Goal: Find specific page/section: Find specific page/section

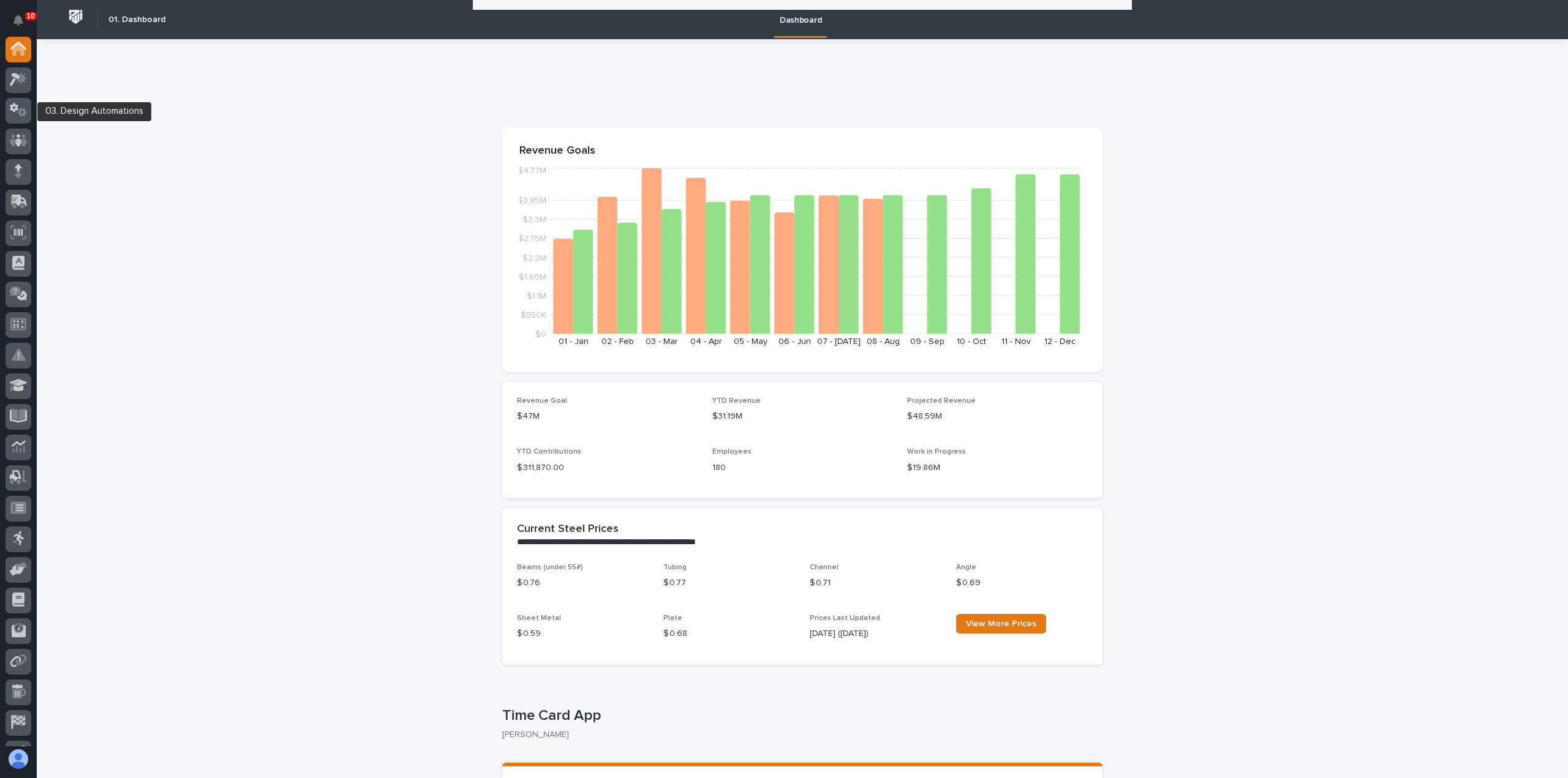
scroll to position [2051, 0]
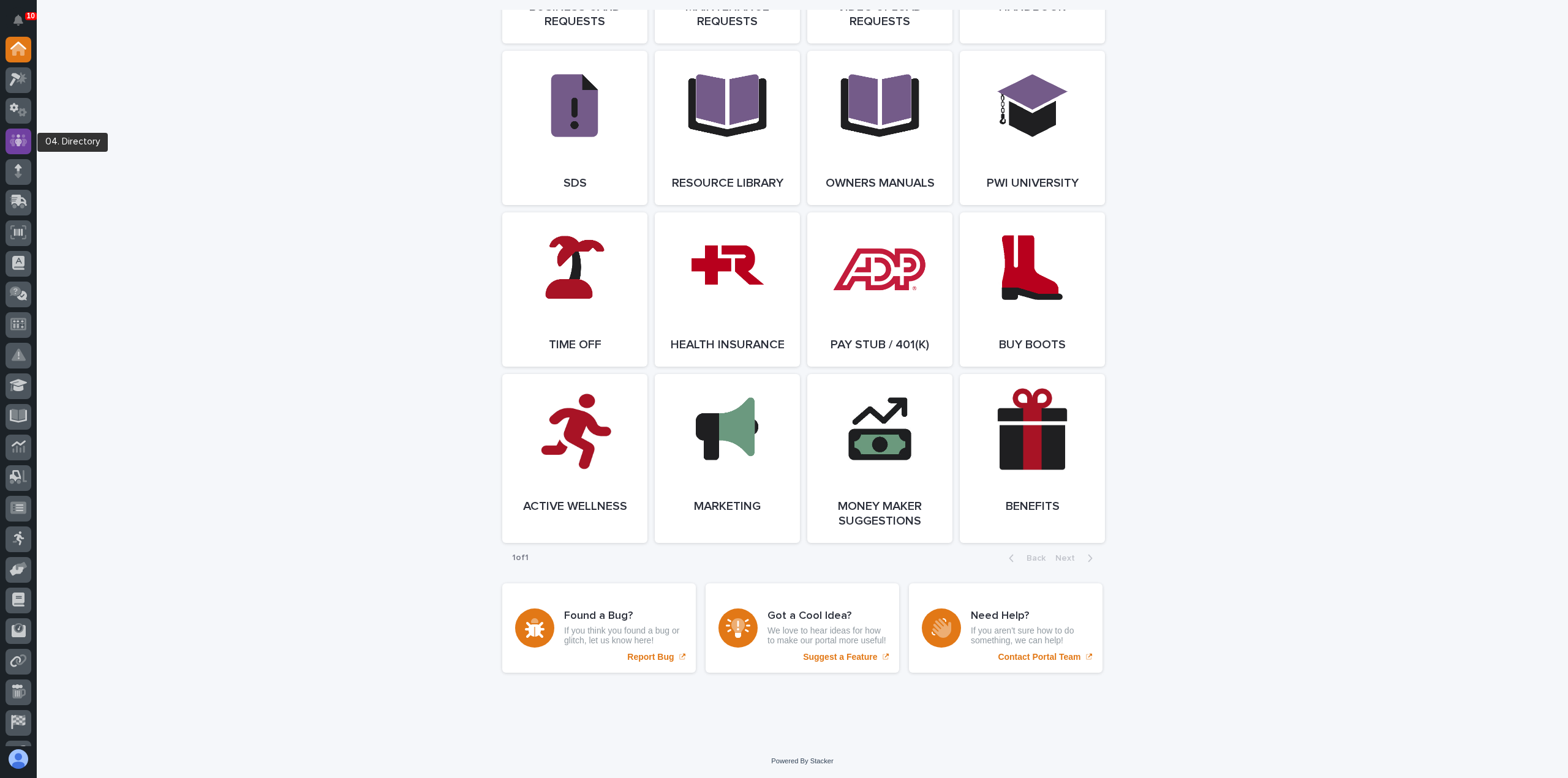
click at [25, 137] on icon at bounding box center [18, 140] width 18 height 12
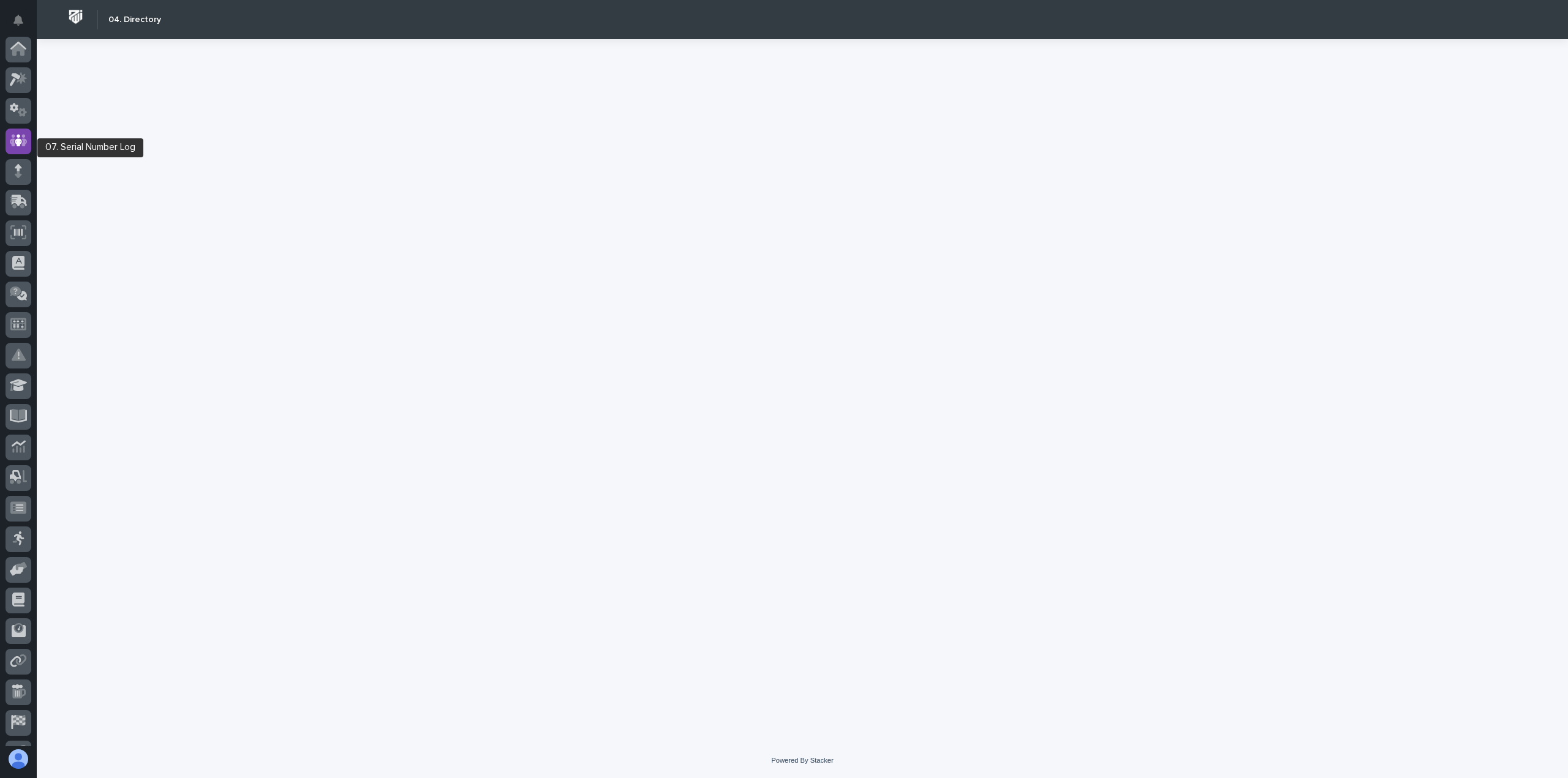
scroll to position [86, 0]
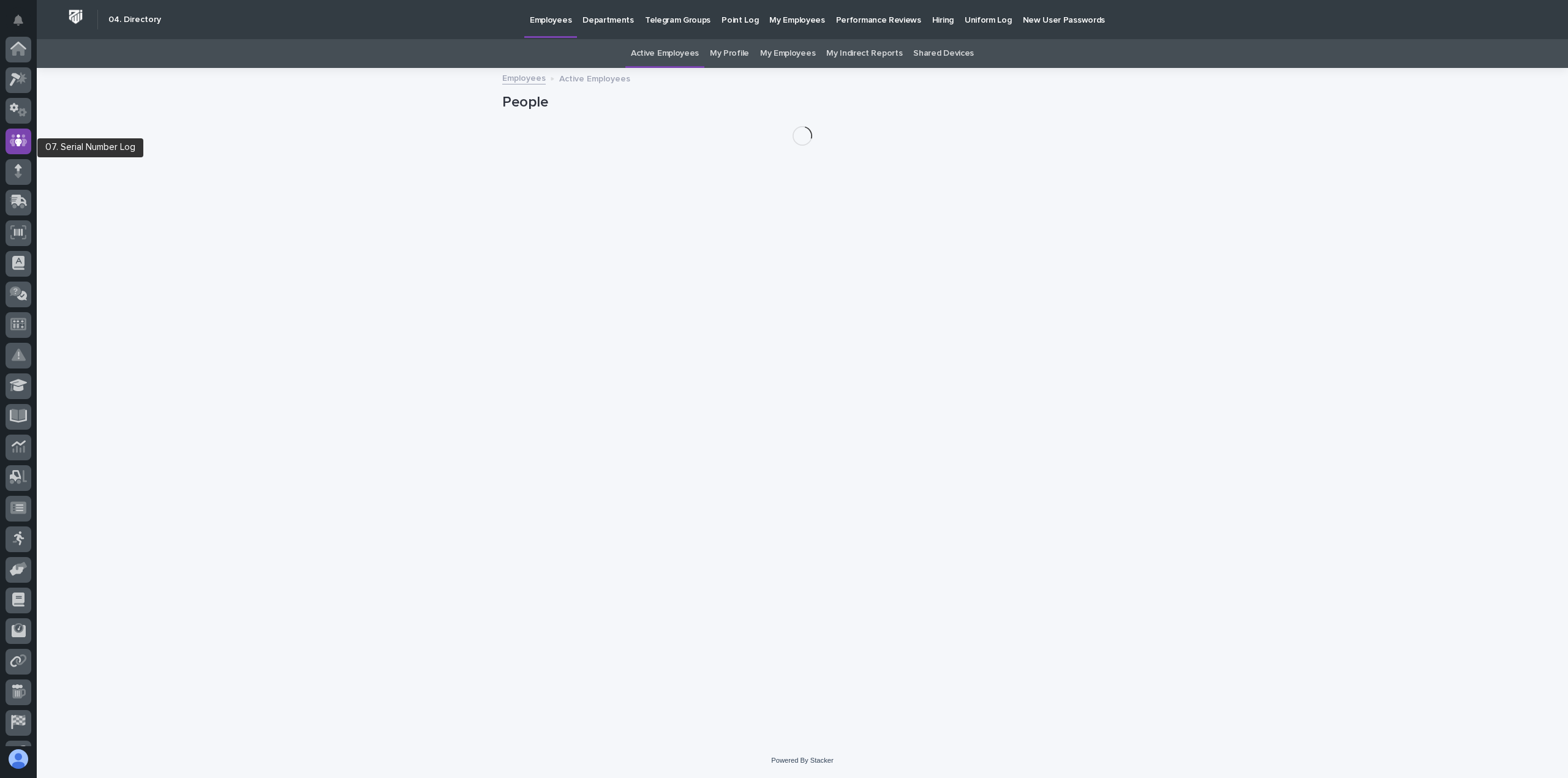
scroll to position [86, 0]
click at [19, 120] on icon at bounding box center [18, 115] width 18 height 14
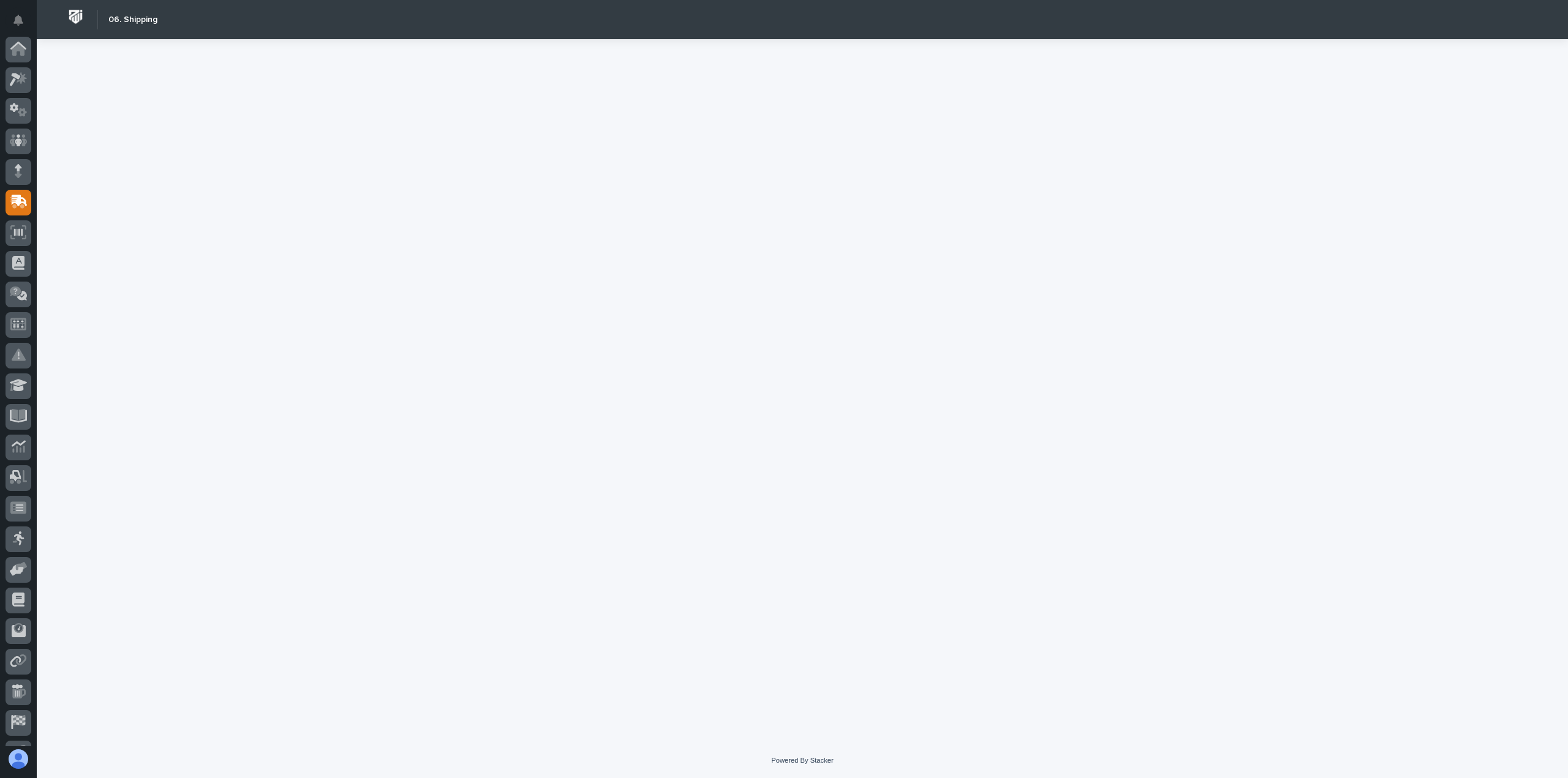
scroll to position [86, 0]
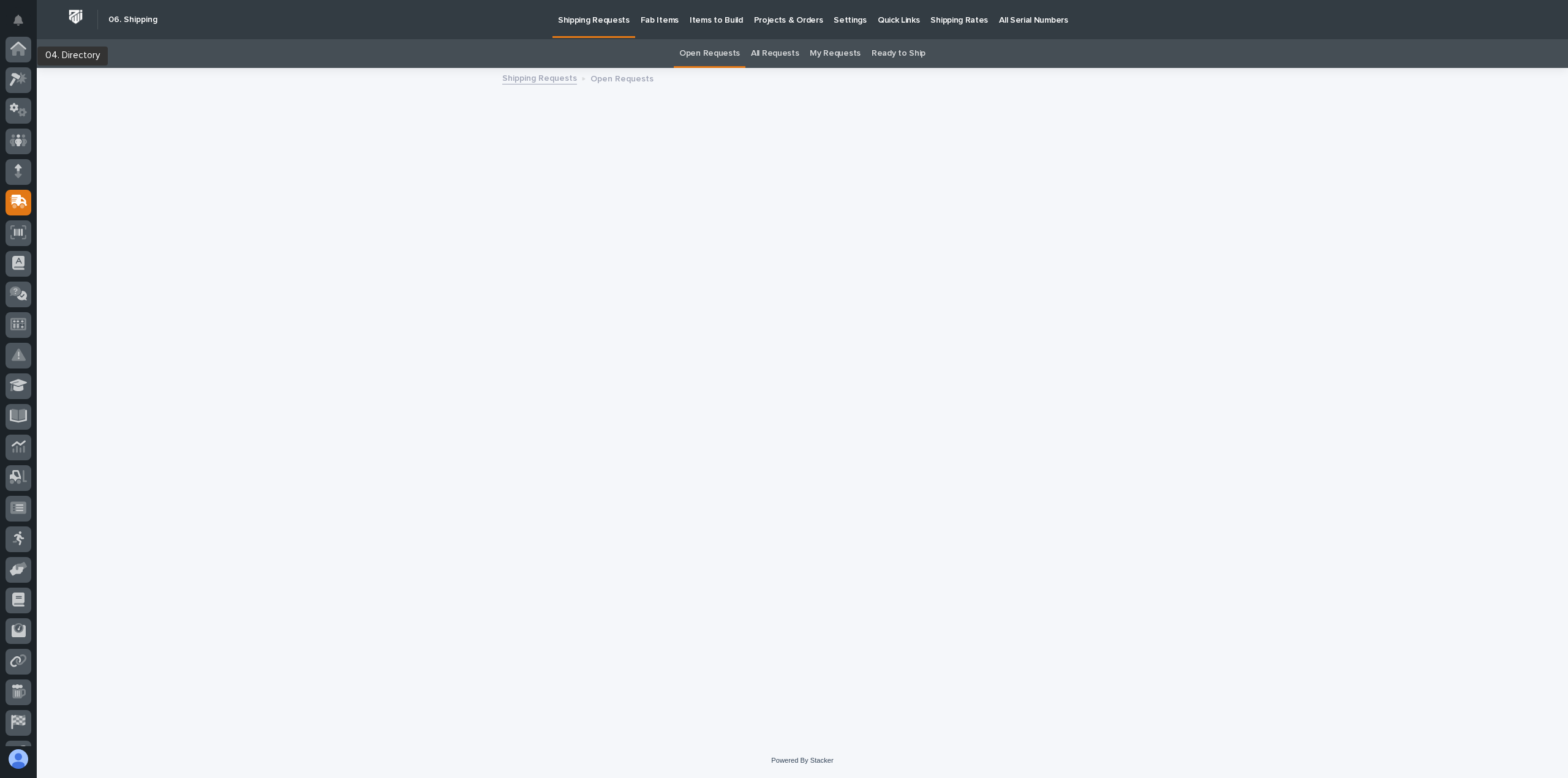
click at [18, 135] on icon at bounding box center [18, 140] width 7 height 12
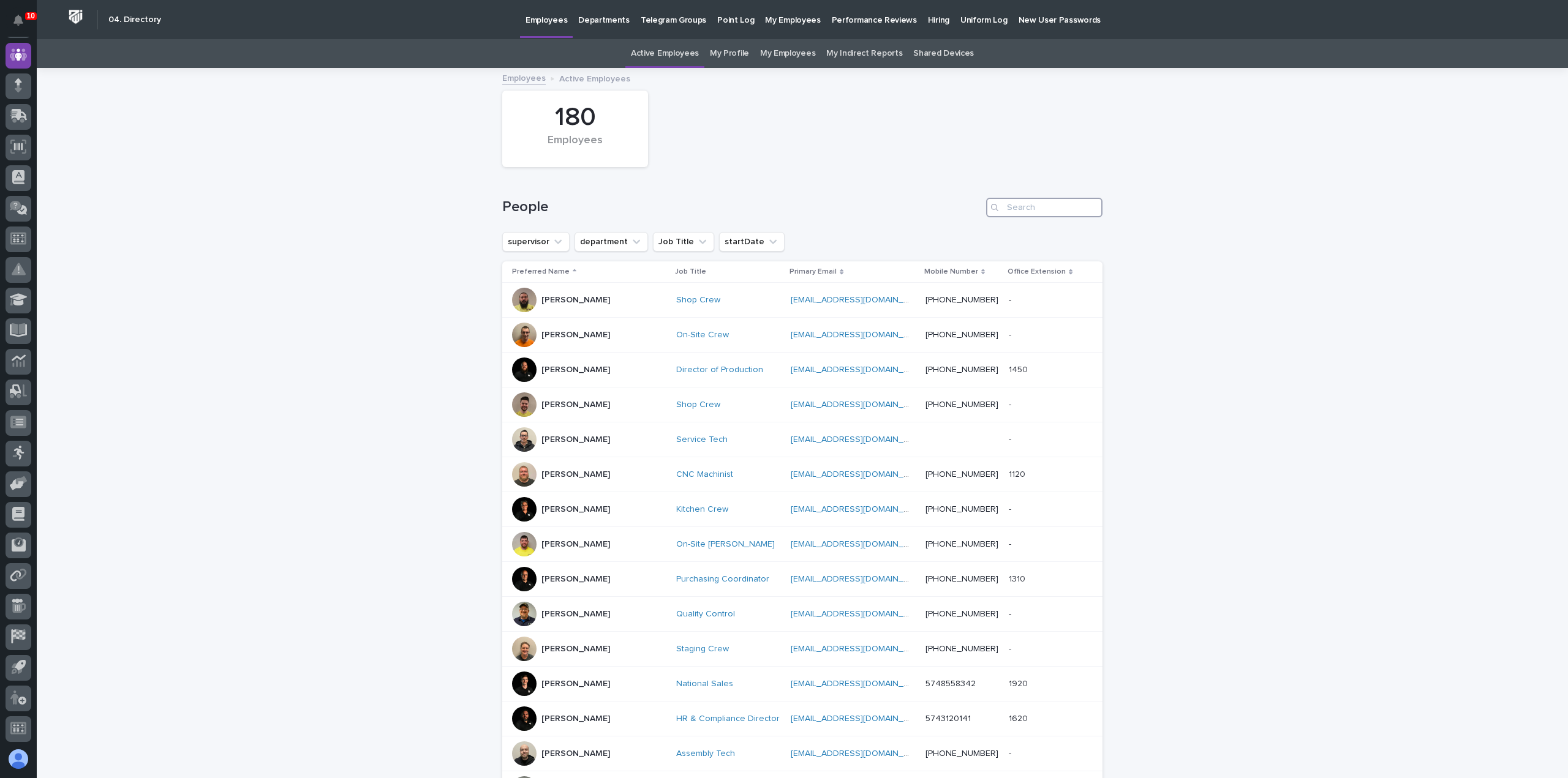
click at [1043, 210] on input "Search" at bounding box center [1044, 207] width 116 height 19
click at [18, 92] on div at bounding box center [18, 80] width 26 height 26
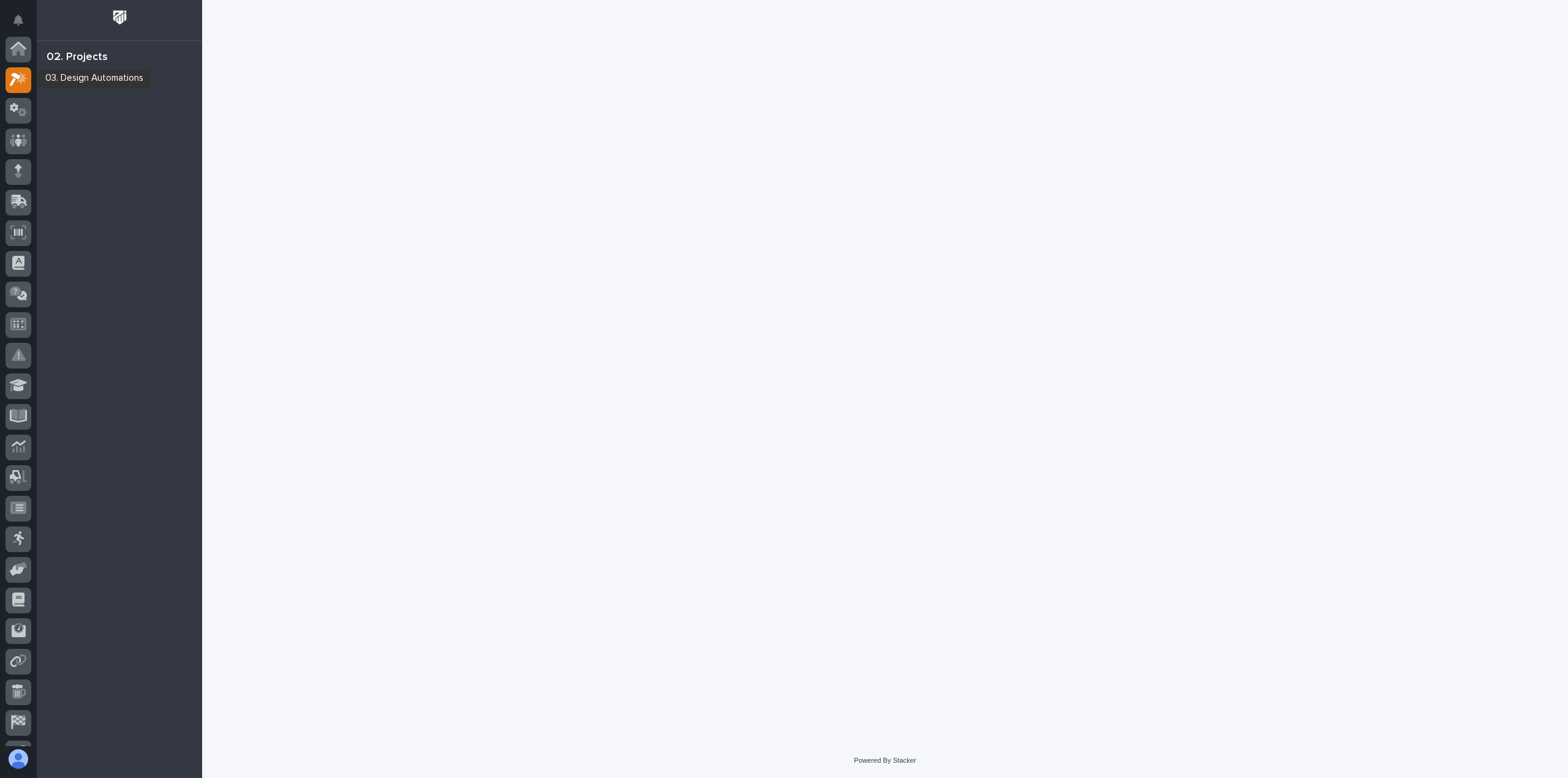
scroll to position [30, 0]
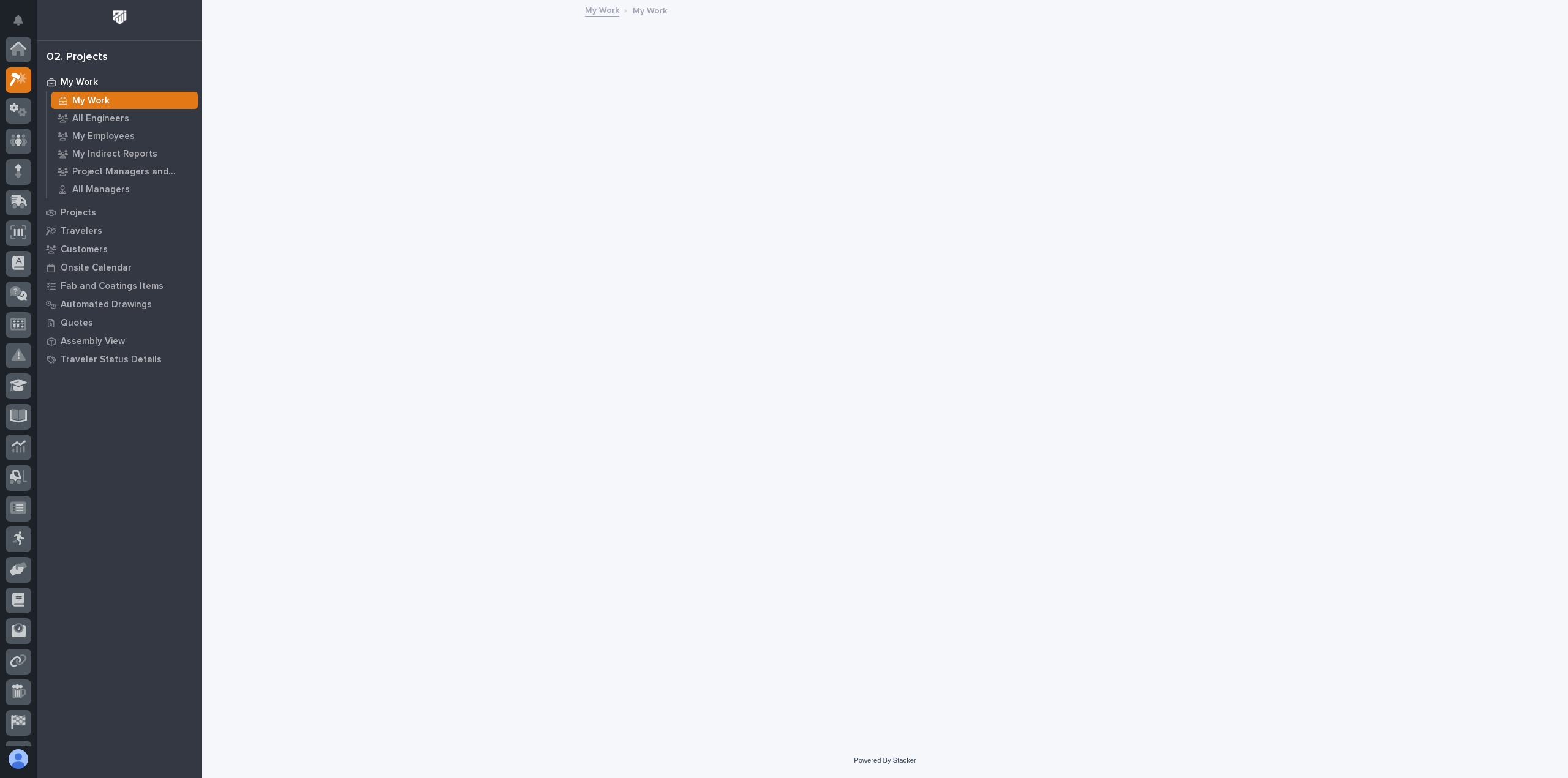
scroll to position [30, 0]
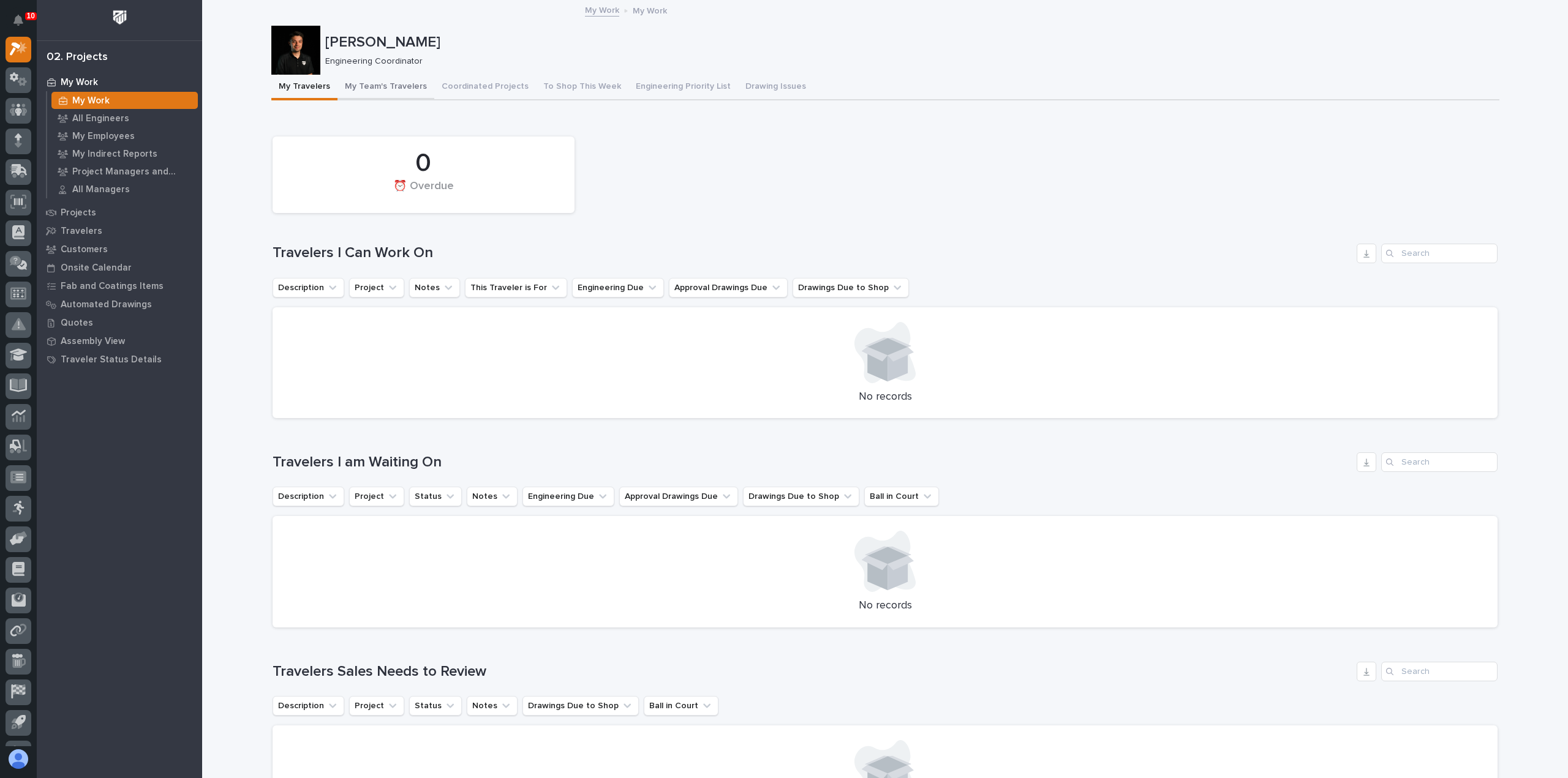
click at [384, 84] on button "My Team's Travelers" at bounding box center [386, 88] width 97 height 26
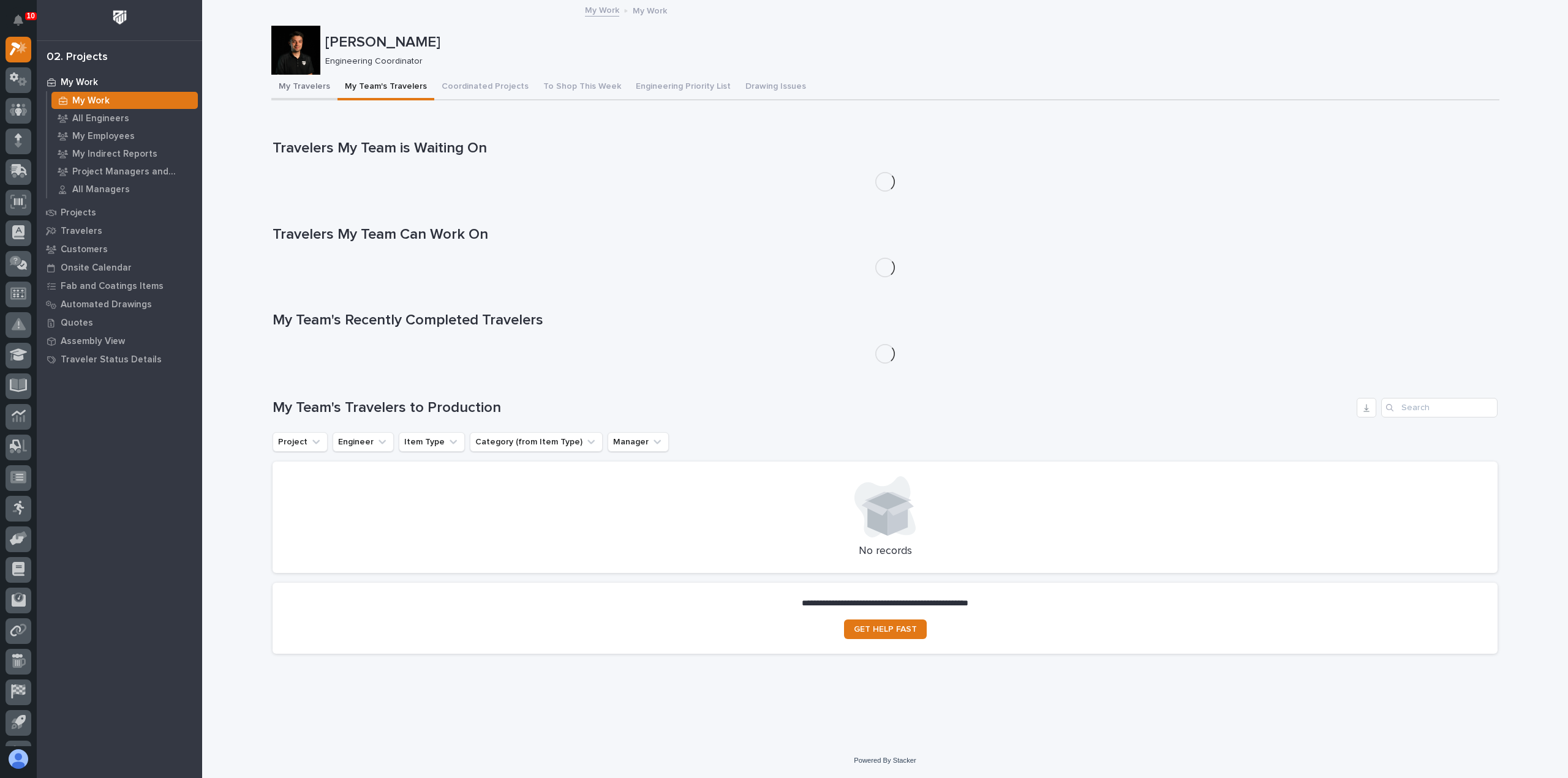
click at [277, 87] on button "My Travelers" at bounding box center [305, 88] width 66 height 26
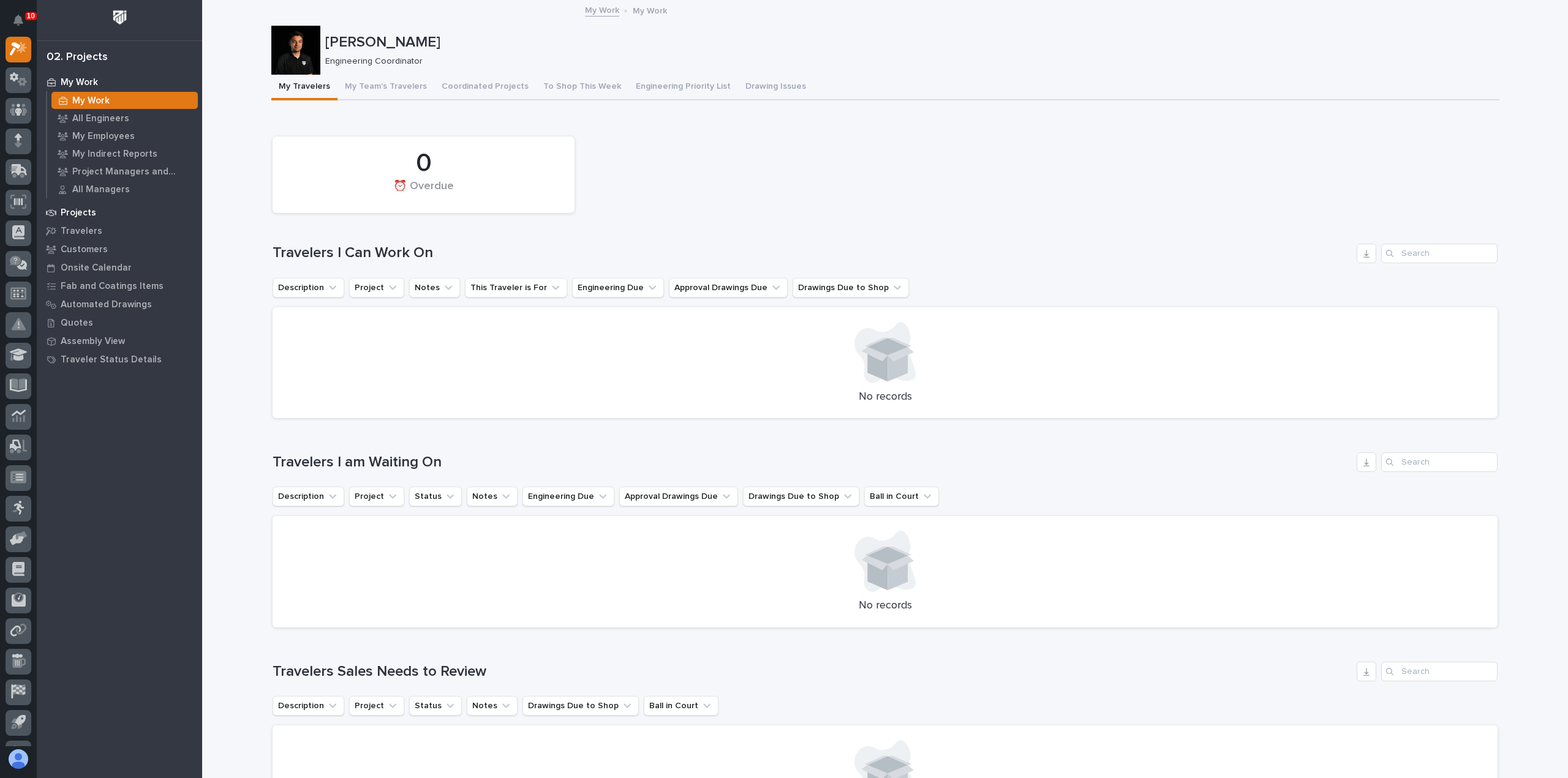
click at [102, 209] on div "Projects" at bounding box center [119, 212] width 159 height 18
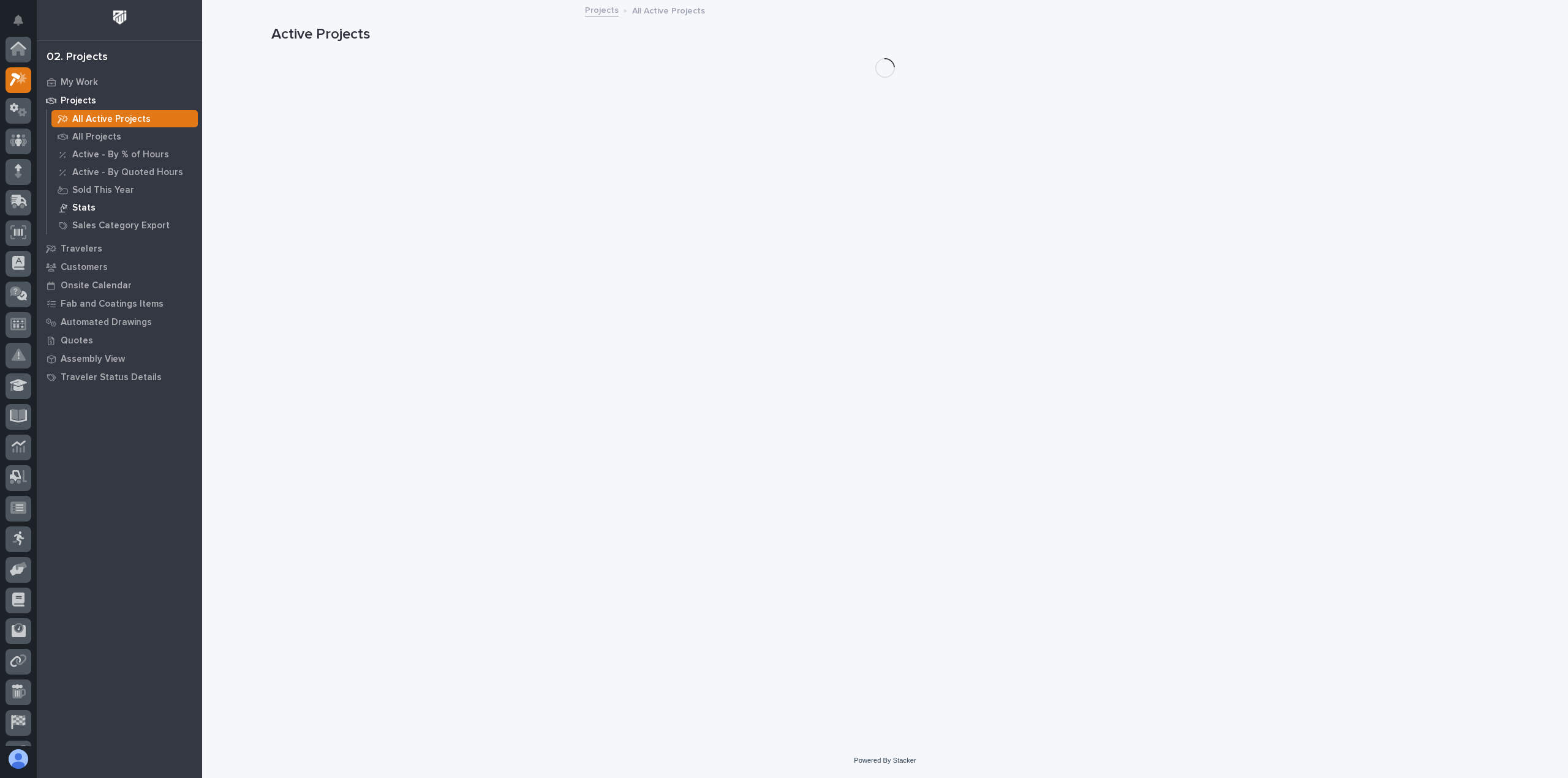
scroll to position [30, 0]
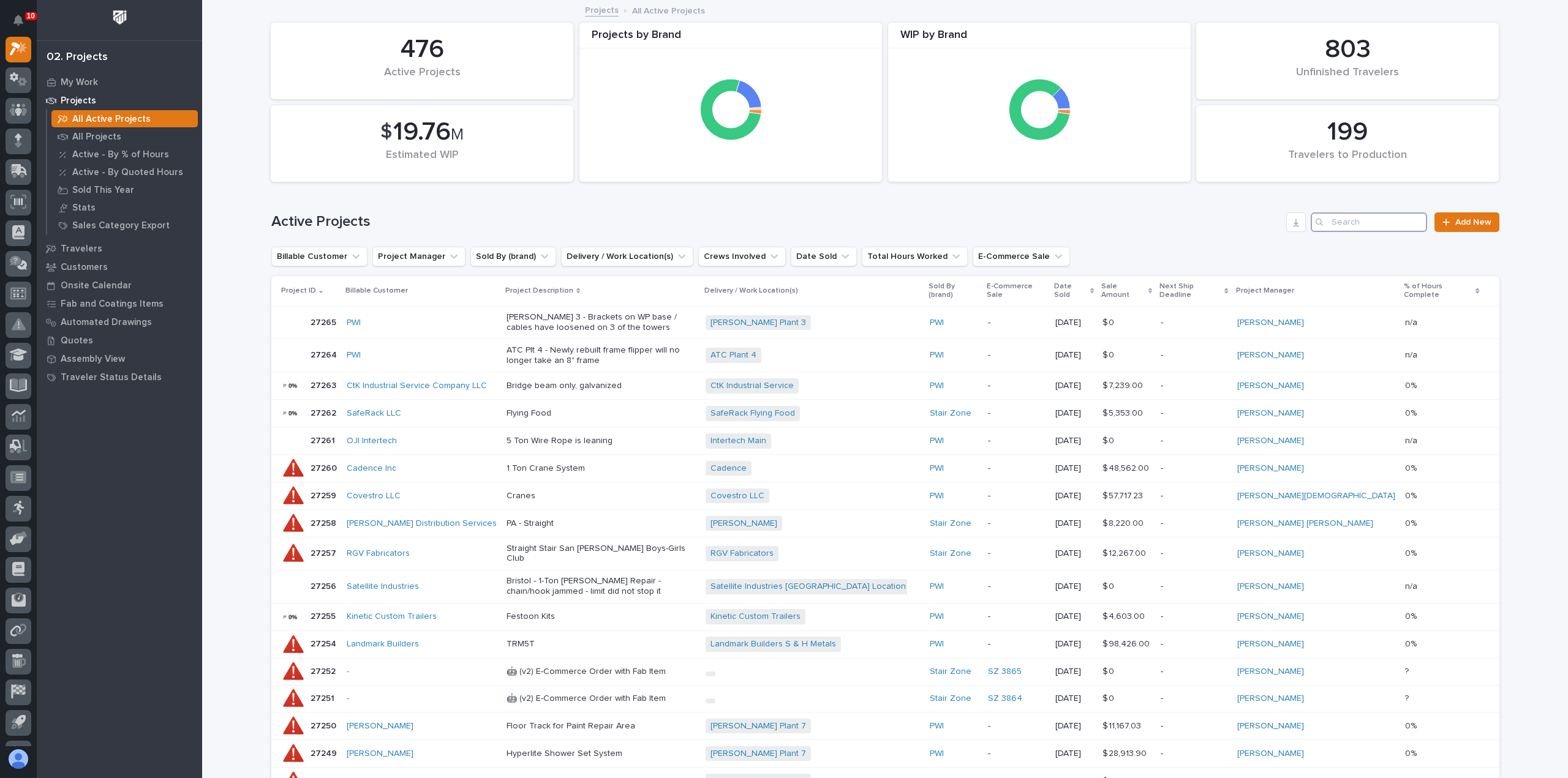
click at [1369, 228] on input "Search" at bounding box center [1369, 221] width 116 height 19
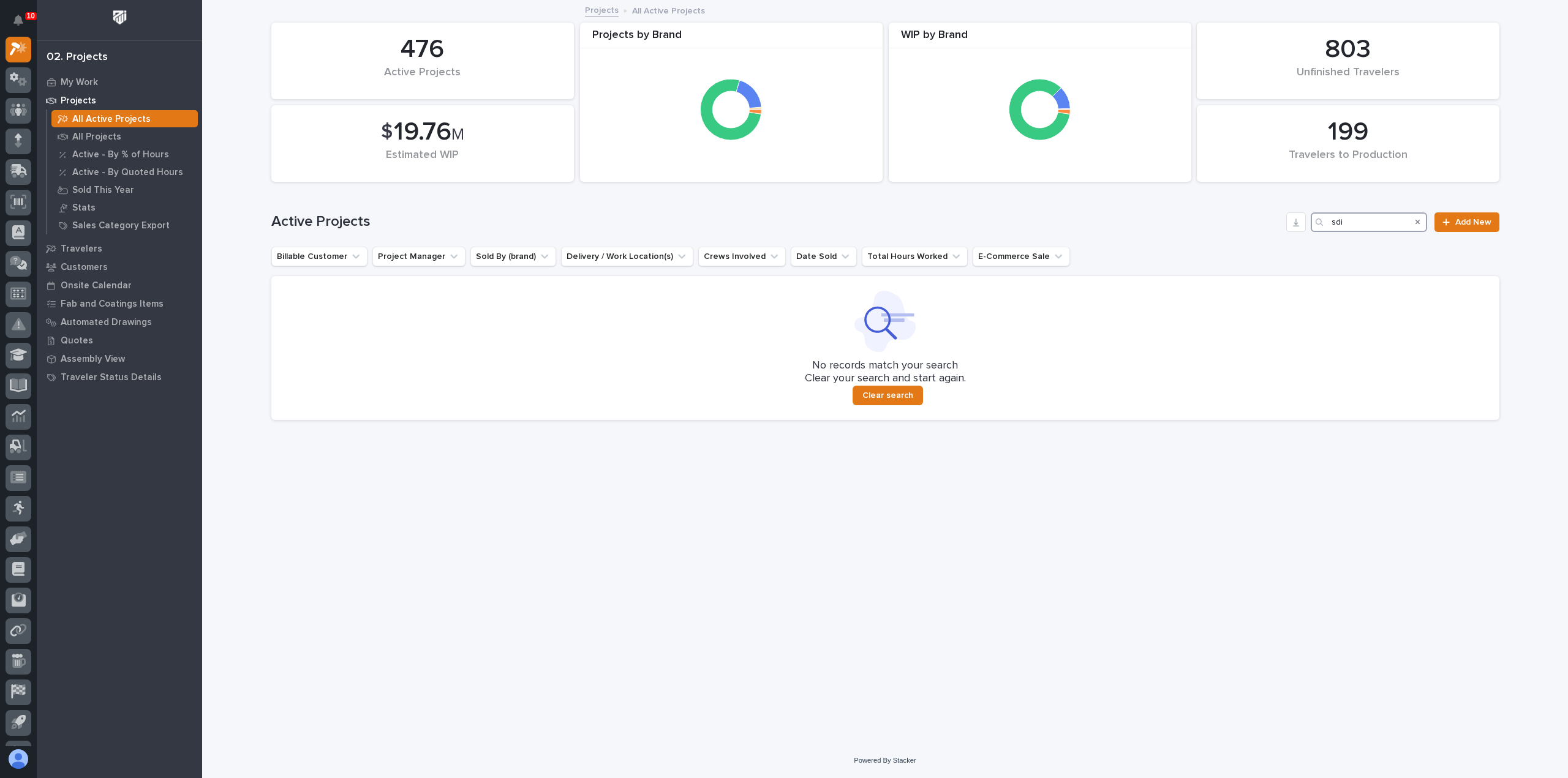
click at [1285, 224] on div "Active Projects sdi Add New" at bounding box center [886, 221] width 1228 height 19
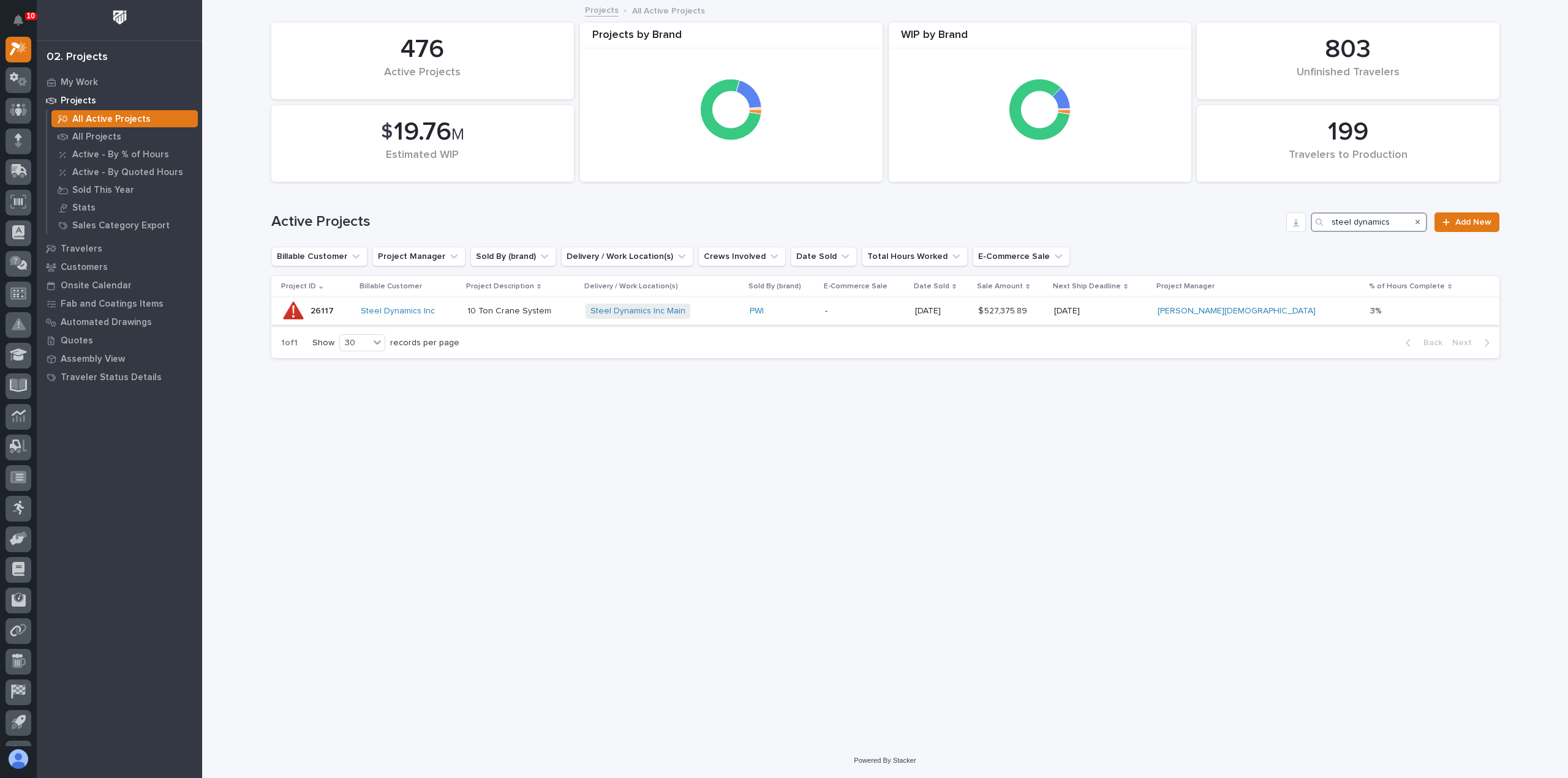
type input "steel dynamics"
click at [457, 312] on div "Steel Dynamics Inc" at bounding box center [409, 311] width 96 height 10
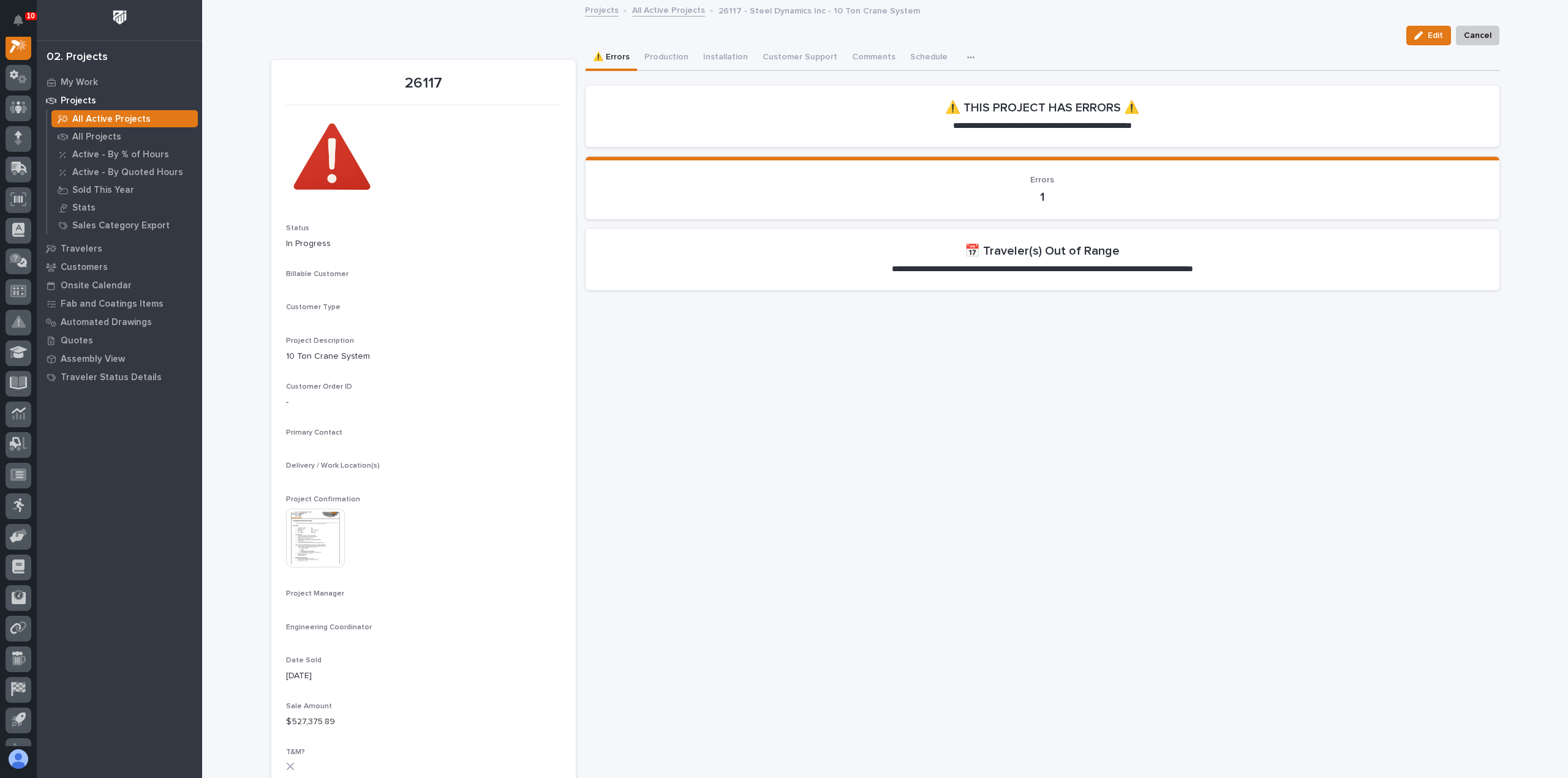
scroll to position [30, 0]
click at [677, 60] on button "Production" at bounding box center [667, 58] width 59 height 26
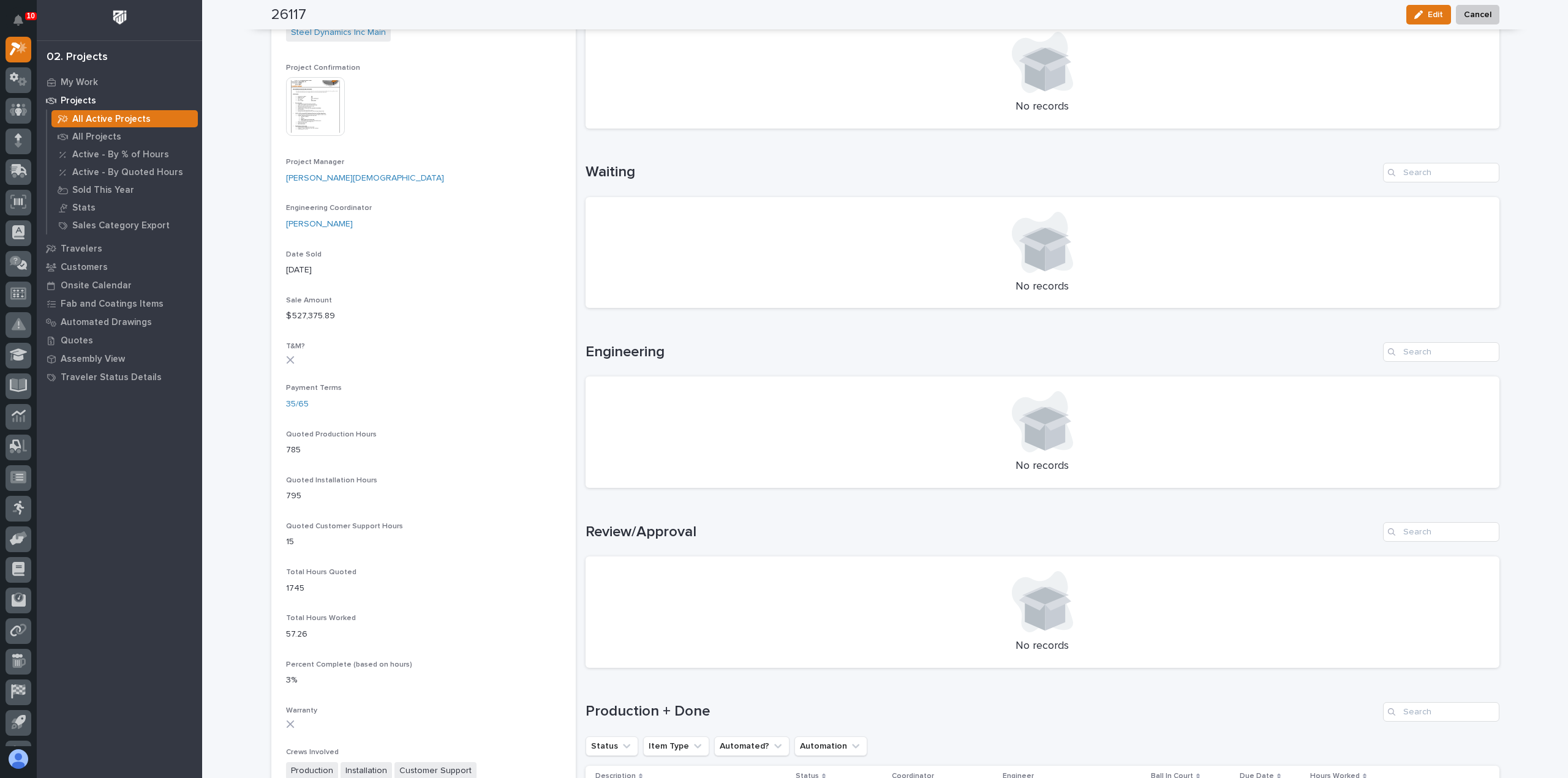
scroll to position [796, 0]
